Goal: Task Accomplishment & Management: Manage account settings

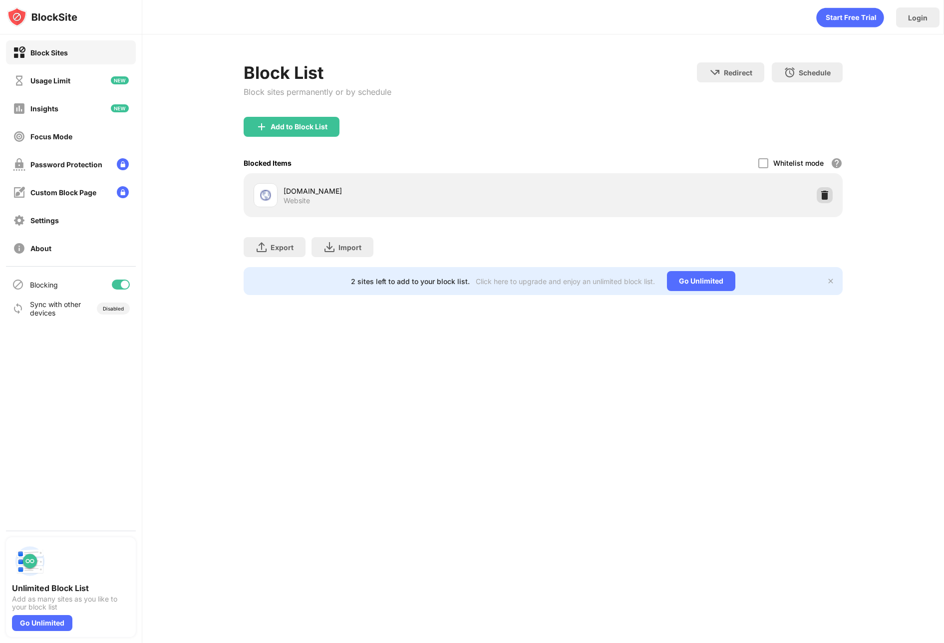
click at [828, 197] on img at bounding box center [825, 195] width 10 height 10
